Goal: Information Seeking & Learning: Learn about a topic

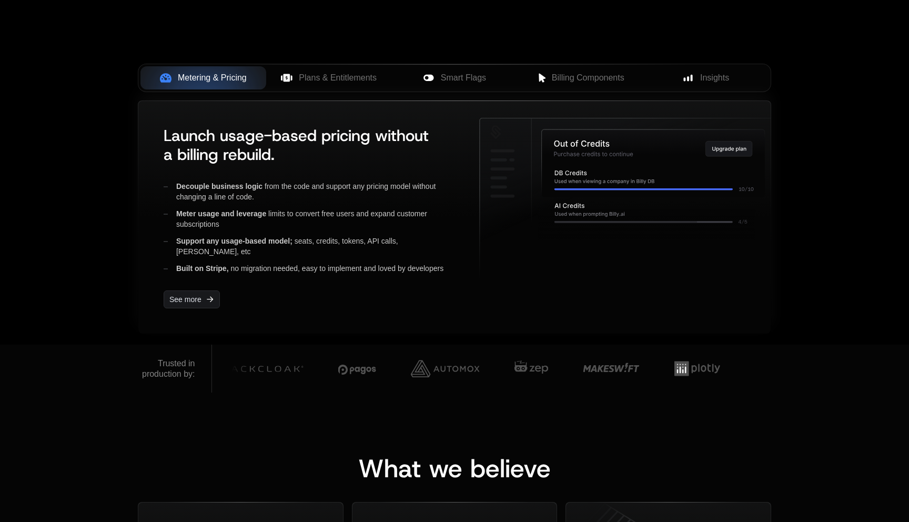
scroll to position [375, 0]
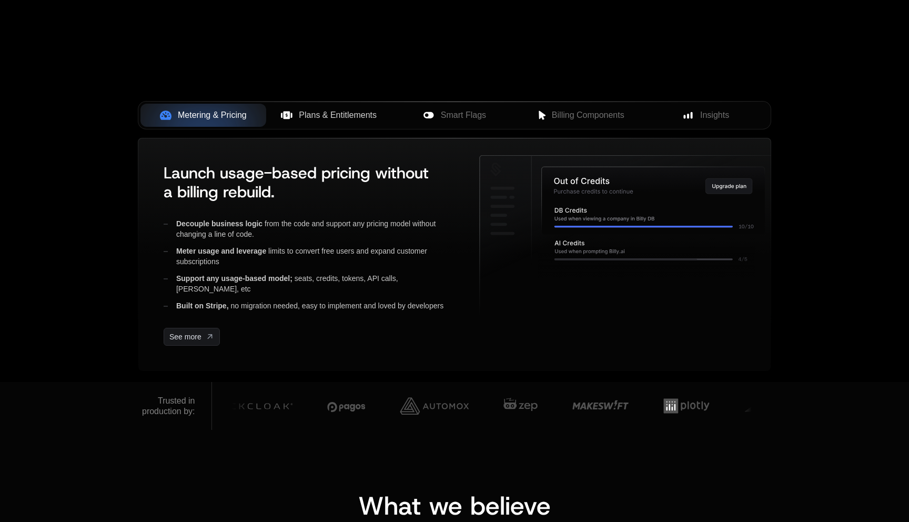
click at [303, 116] on span "Plans & Entitlements" at bounding box center [338, 115] width 78 height 13
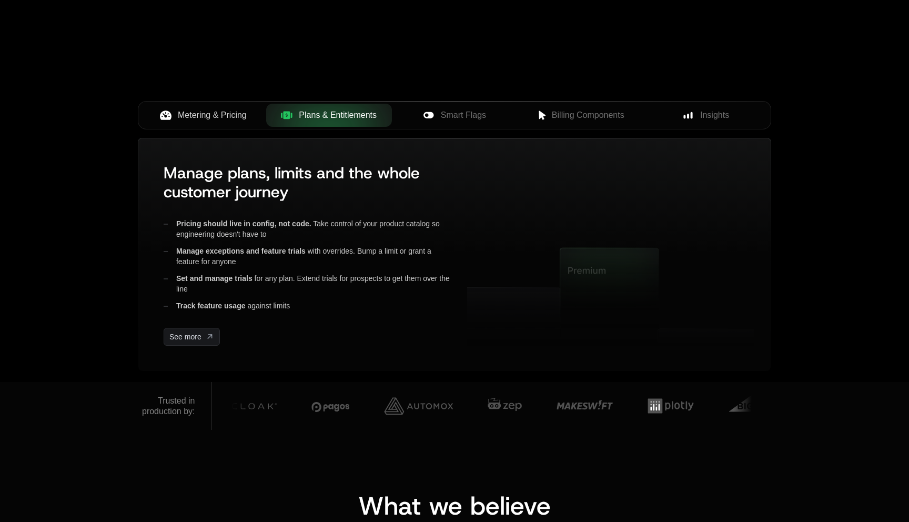
click at [245, 116] on span "Metering & Pricing" at bounding box center [212, 115] width 69 height 13
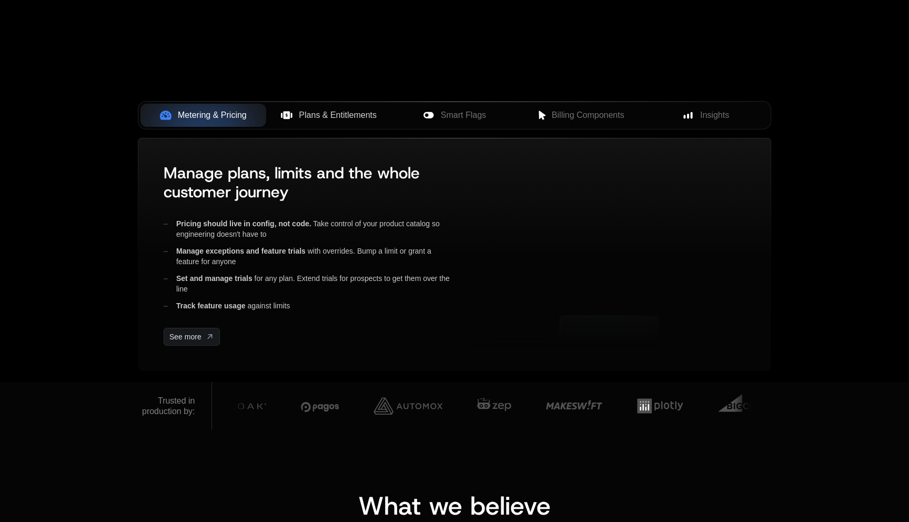
click at [339, 112] on span "Plans & Entitlements" at bounding box center [338, 115] width 78 height 13
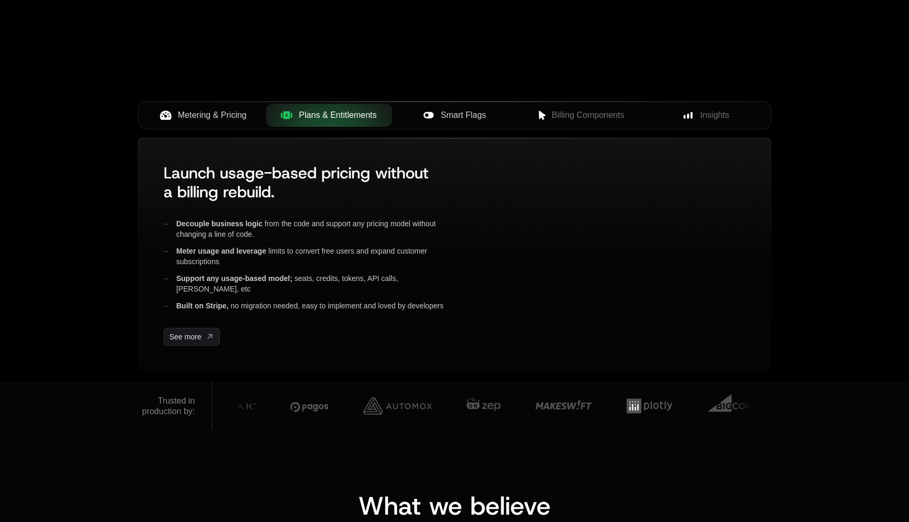
click at [466, 112] on span "Smart Flags" at bounding box center [463, 115] width 45 height 13
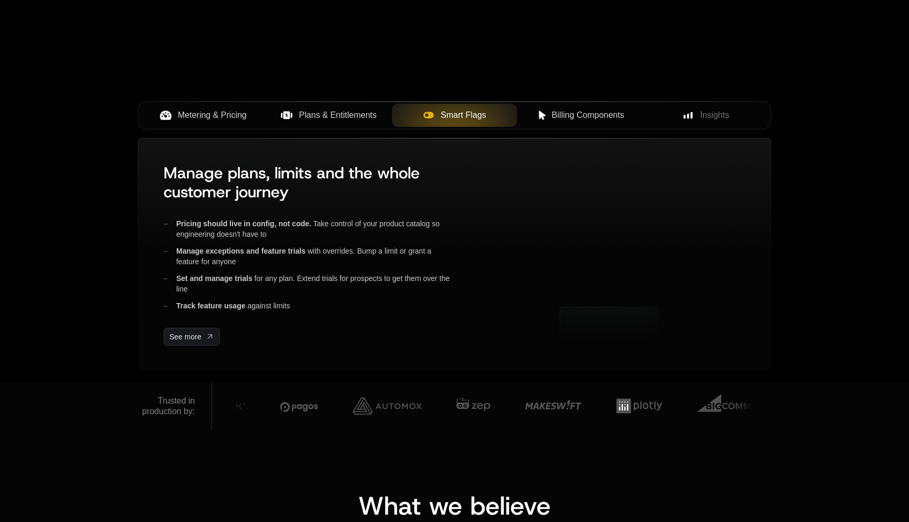
click at [538, 109] on div "Billing Components" at bounding box center [580, 115] width 109 height 13
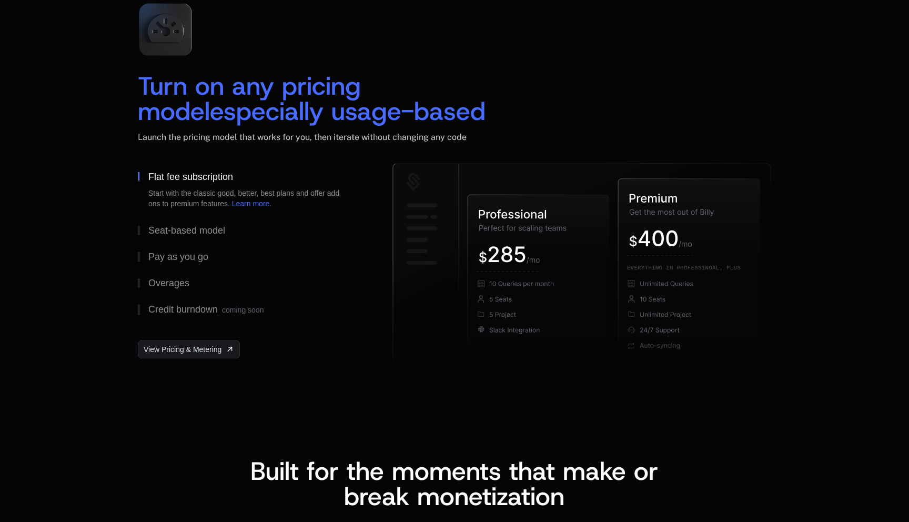
scroll to position [1589, 0]
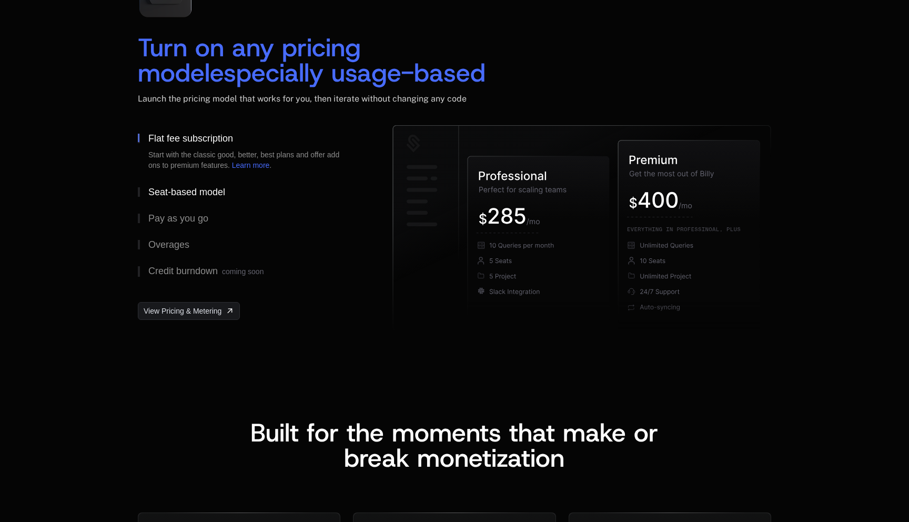
click at [203, 195] on div "Seat-based model" at bounding box center [186, 191] width 77 height 9
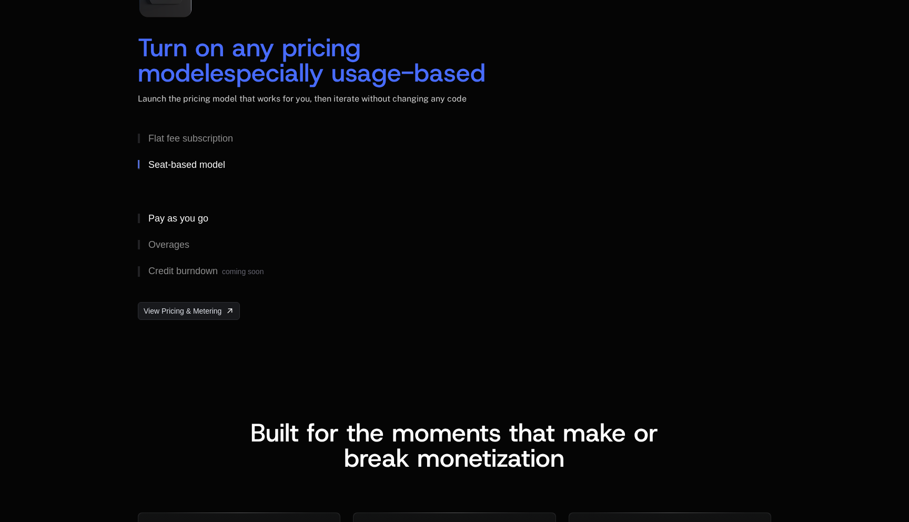
click at [199, 214] on div "Pay as you go" at bounding box center [178, 218] width 60 height 9
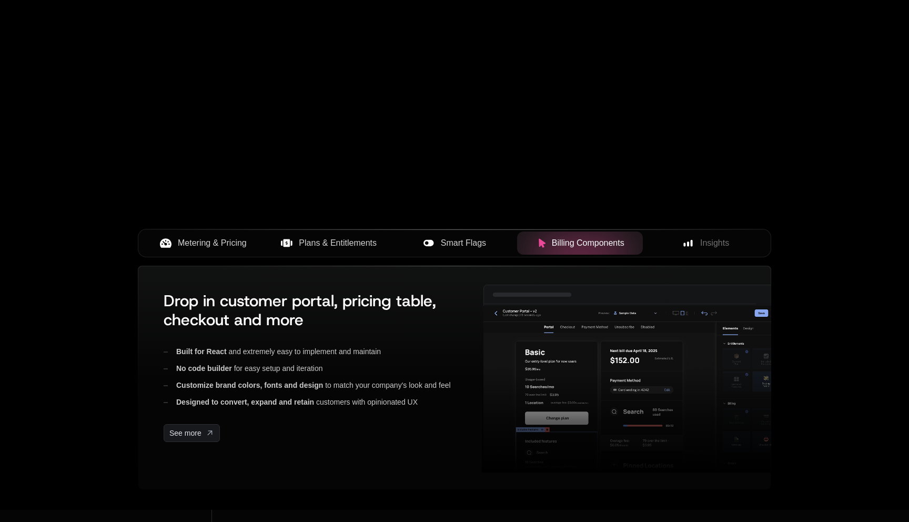
scroll to position [414, 0]
